Goal: Task Accomplishment & Management: Use online tool/utility

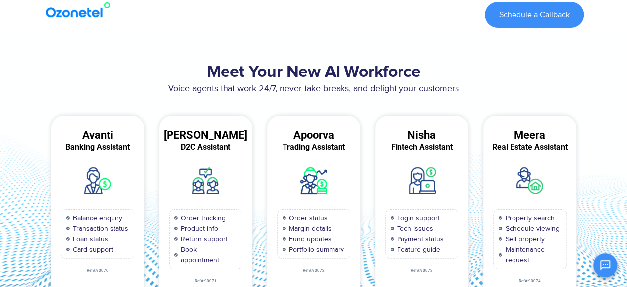
scroll to position [99, 0]
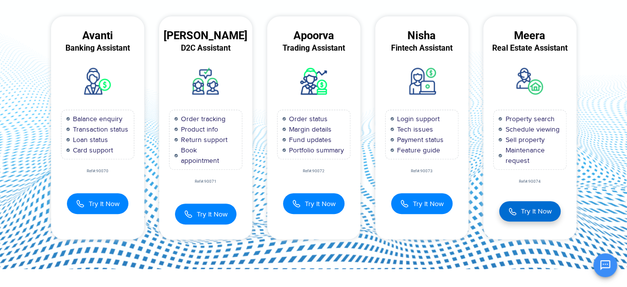
click at [540, 212] on span "Try It Now" at bounding box center [536, 211] width 31 height 10
click at [531, 207] on span "Try It Now" at bounding box center [535, 211] width 31 height 8
drag, startPoint x: 540, startPoint y: 210, endPoint x: 616, endPoint y: 217, distance: 76.2
click at [540, 210] on span "Try It Now" at bounding box center [535, 212] width 31 height 8
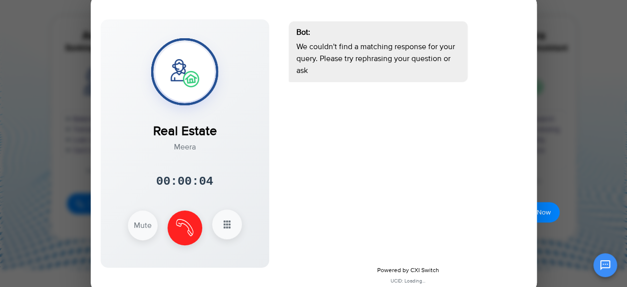
click at [214, 224] on button at bounding box center [227, 224] width 30 height 30
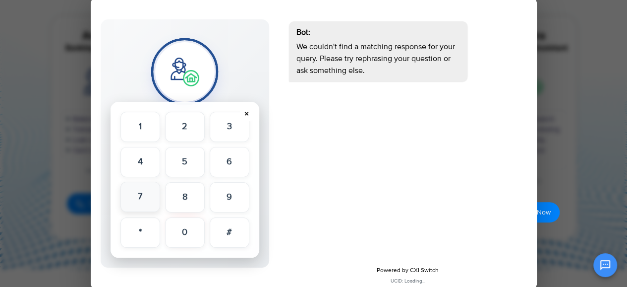
click at [152, 202] on button "7" at bounding box center [140, 196] width 40 height 30
click at [188, 238] on button "0" at bounding box center [185, 232] width 40 height 30
click at [225, 203] on button "9" at bounding box center [230, 196] width 40 height 30
click at [187, 195] on button "8" at bounding box center [185, 196] width 40 height 30
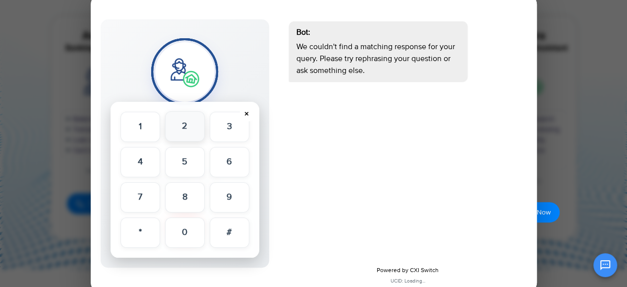
click at [180, 130] on button "2" at bounding box center [185, 126] width 40 height 30
click at [189, 164] on button "5" at bounding box center [185, 161] width 40 height 30
click at [189, 218] on button "0" at bounding box center [185, 232] width 40 height 30
click at [189, 227] on button "0" at bounding box center [185, 232] width 40 height 30
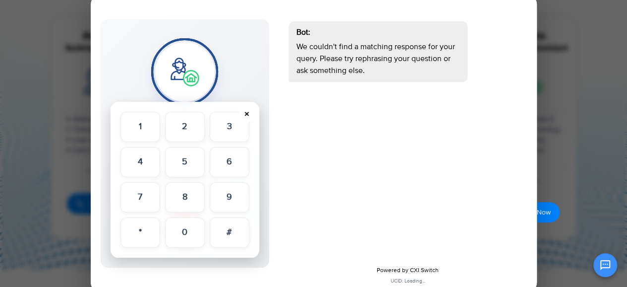
click at [247, 113] on button "×" at bounding box center [246, 114] width 16 height 16
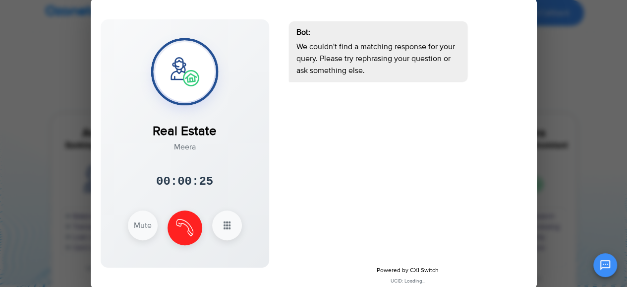
scroll to position [0, 0]
click at [578, 118] on div at bounding box center [313, 143] width 627 height 287
click at [189, 228] on img at bounding box center [184, 226] width 17 height 17
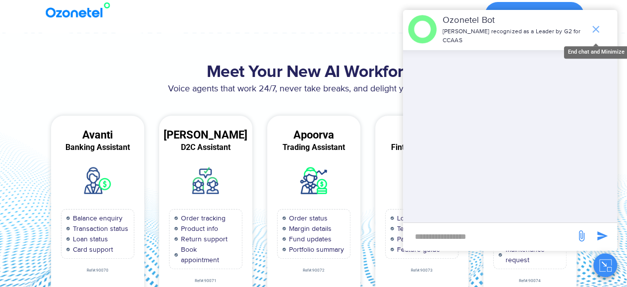
click at [598, 25] on icon "end chat or minimize" at bounding box center [596, 29] width 12 height 12
